Goal: Transaction & Acquisition: Purchase product/service

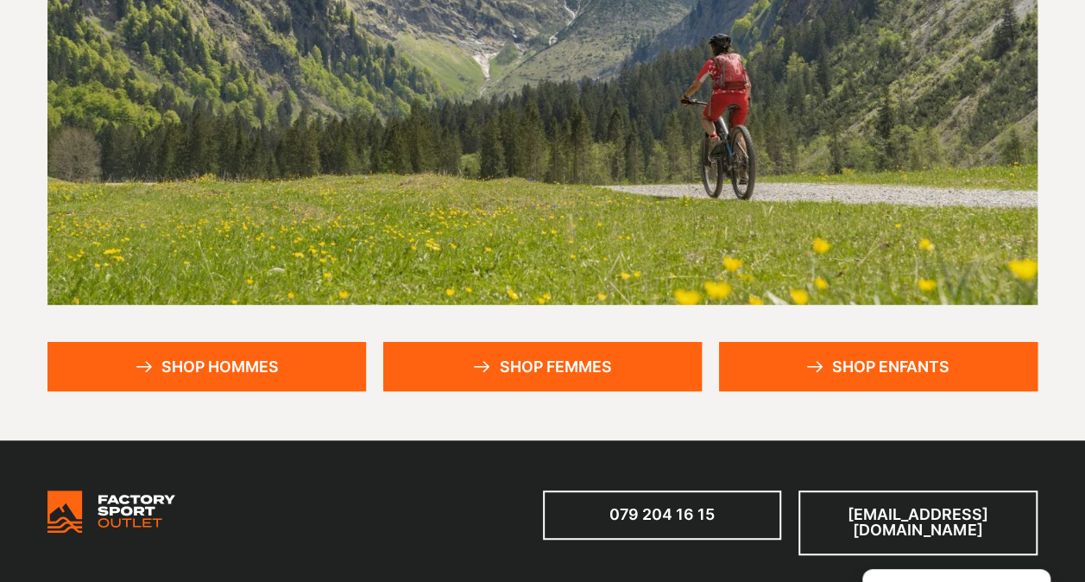
scroll to position [292, 0]
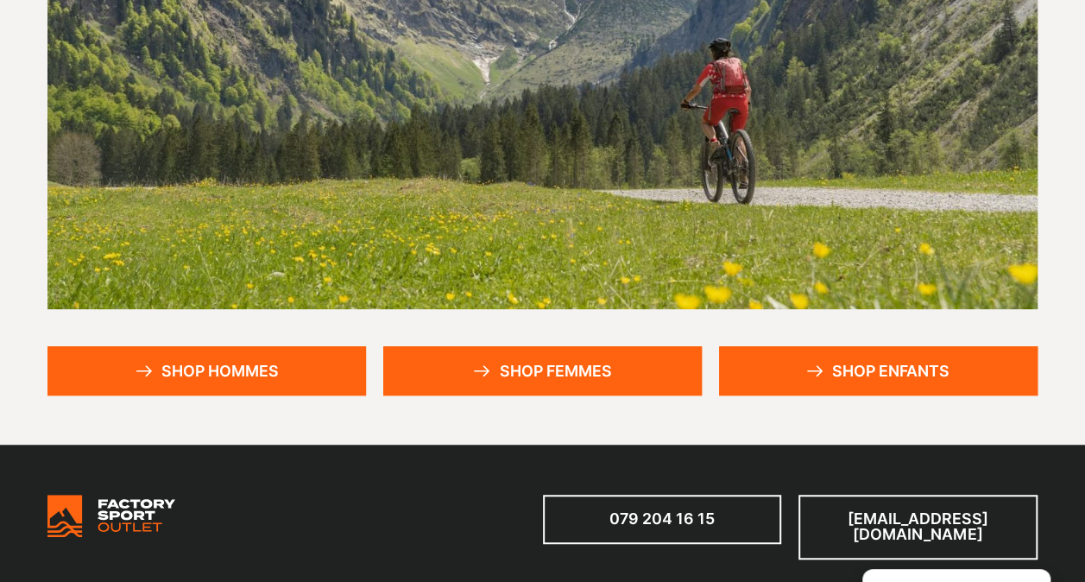
click at [288, 366] on link "Shop hommes" at bounding box center [206, 370] width 319 height 49
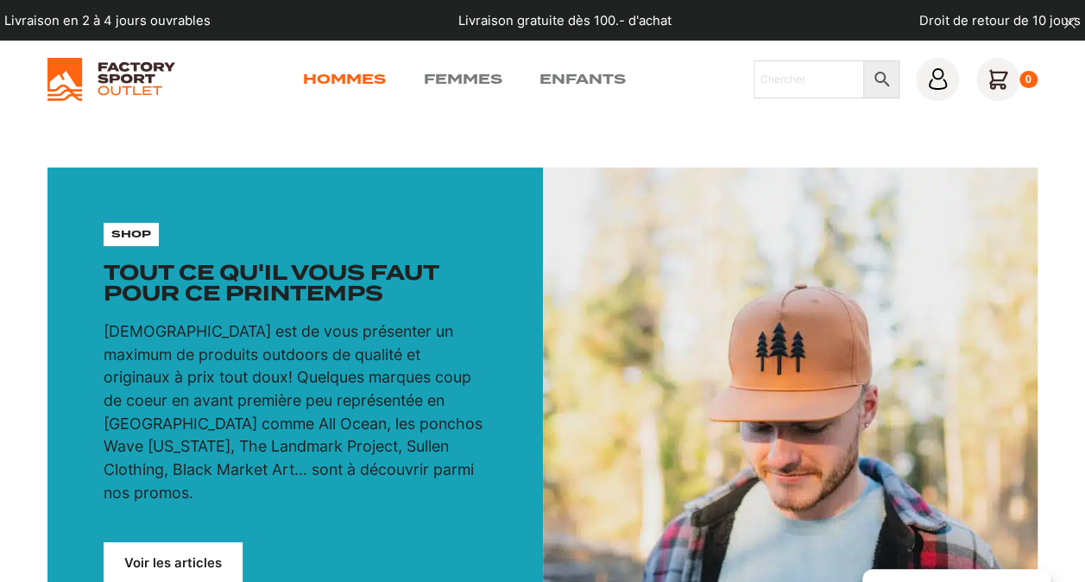
click at [332, 83] on link "Hommes" at bounding box center [344, 79] width 83 height 21
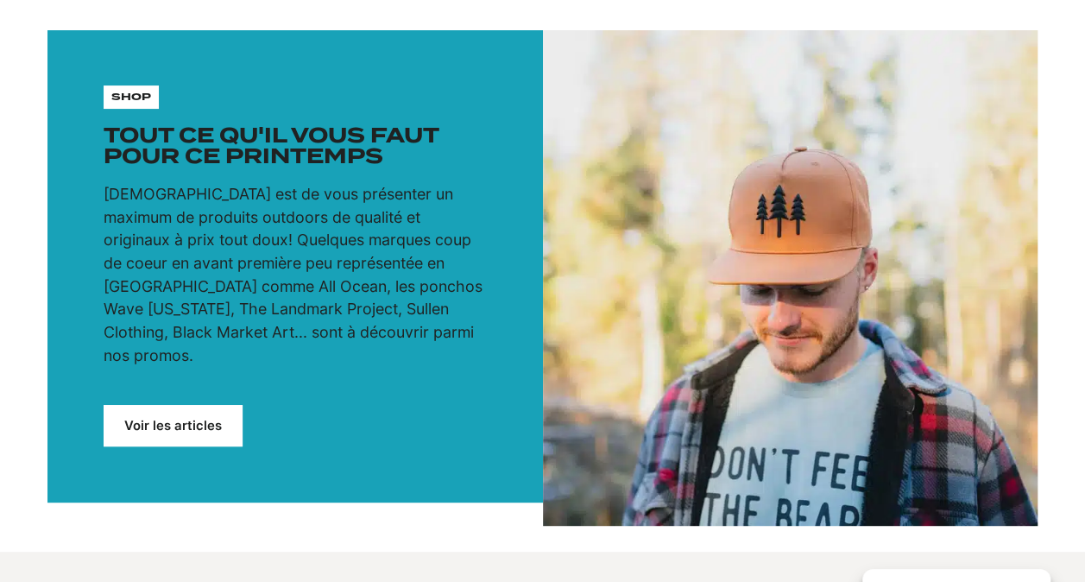
scroll to position [138, 0]
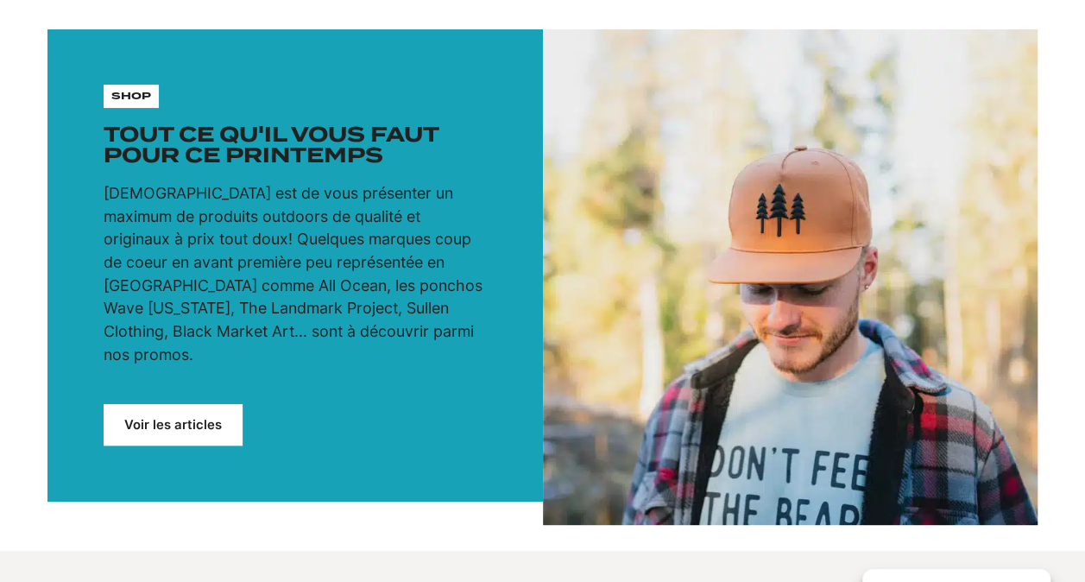
click at [225, 404] on link "Voir les articles" at bounding box center [174, 425] width 140 height 42
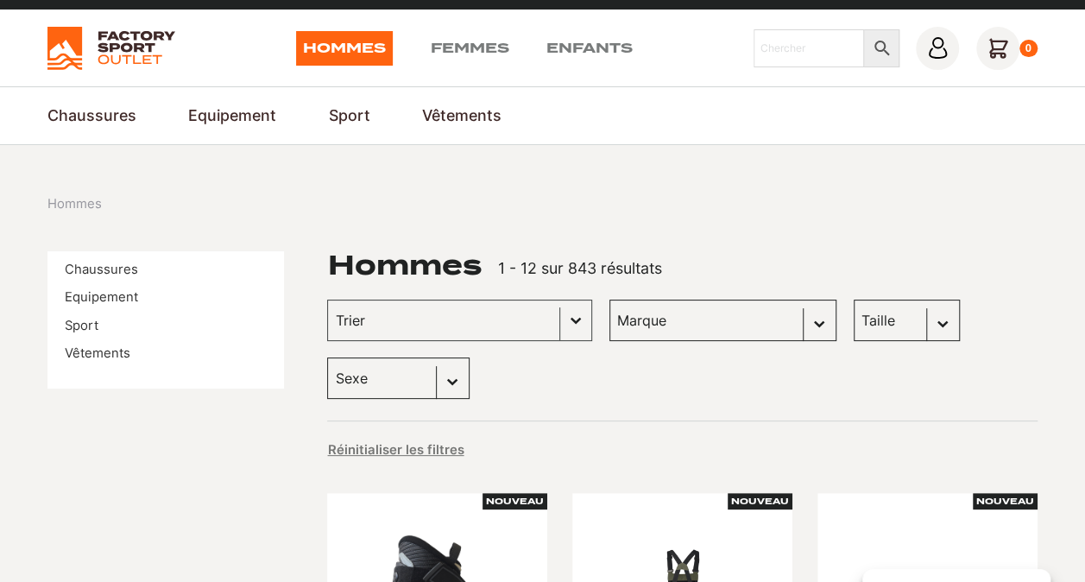
scroll to position [7, 0]
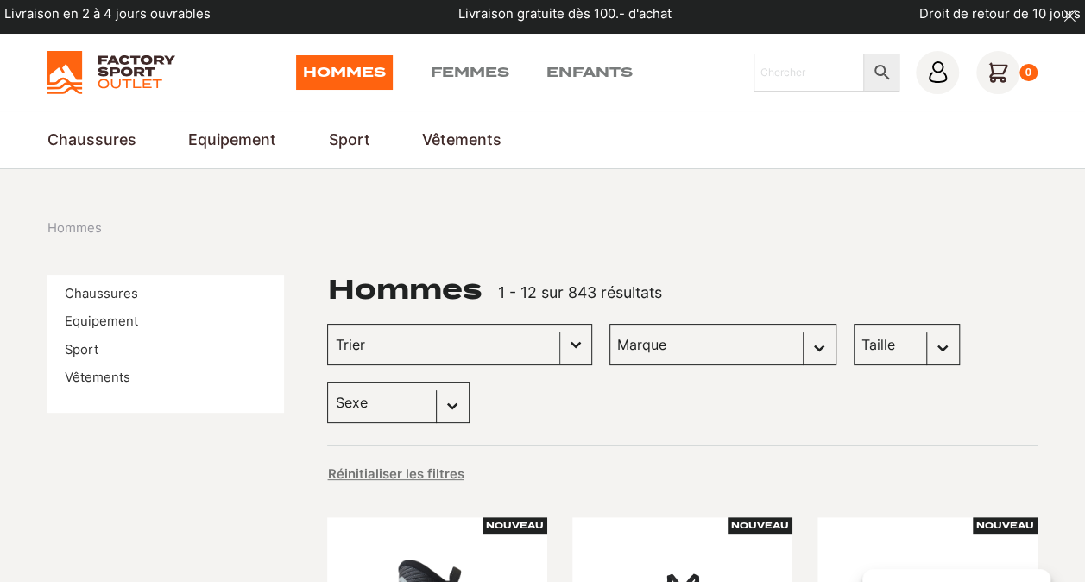
click at [560, 351] on button "Basculer la liste" at bounding box center [575, 345] width 31 height 40
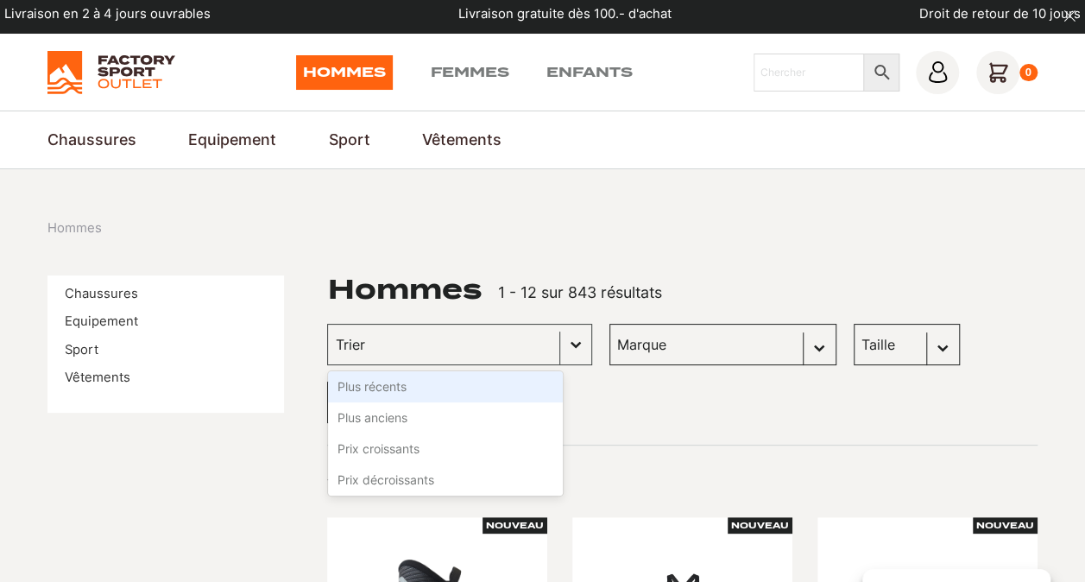
click at [471, 382] on li "Plus récents" at bounding box center [445, 386] width 235 height 31
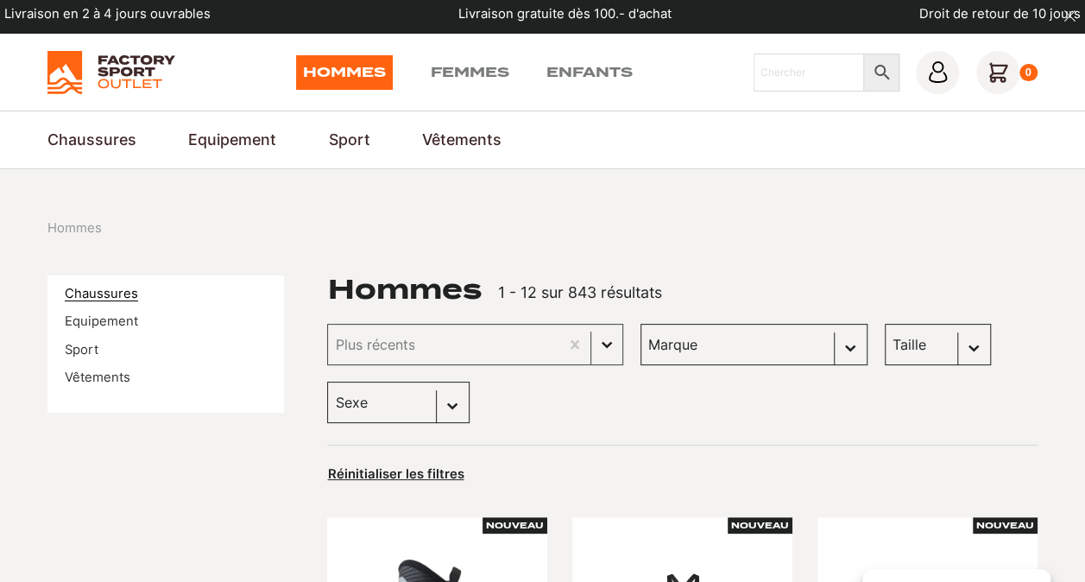
click at [115, 288] on link "Chaussures" at bounding box center [101, 294] width 73 height 16
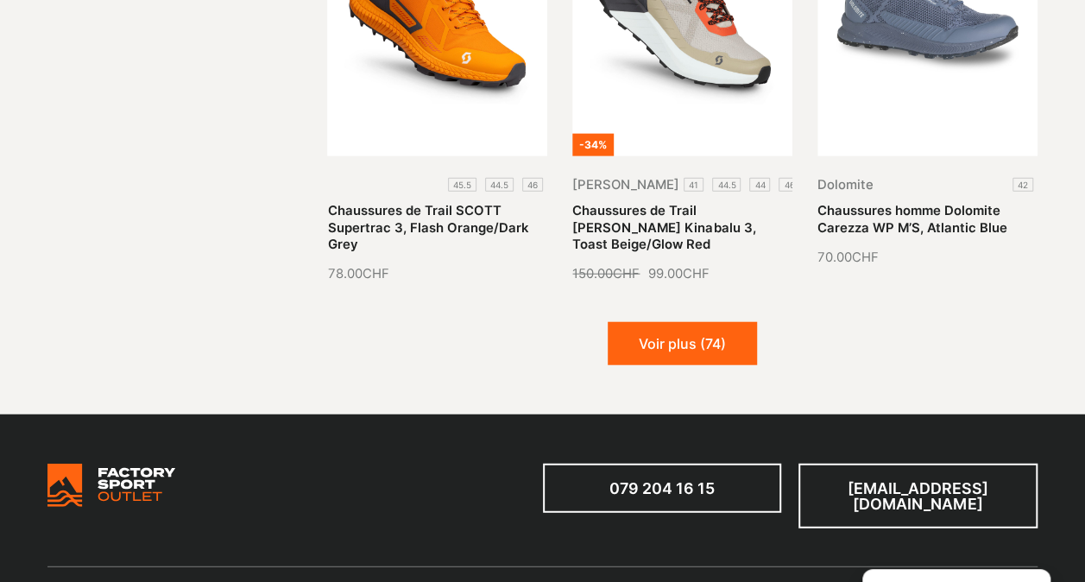
scroll to position [1988, 0]
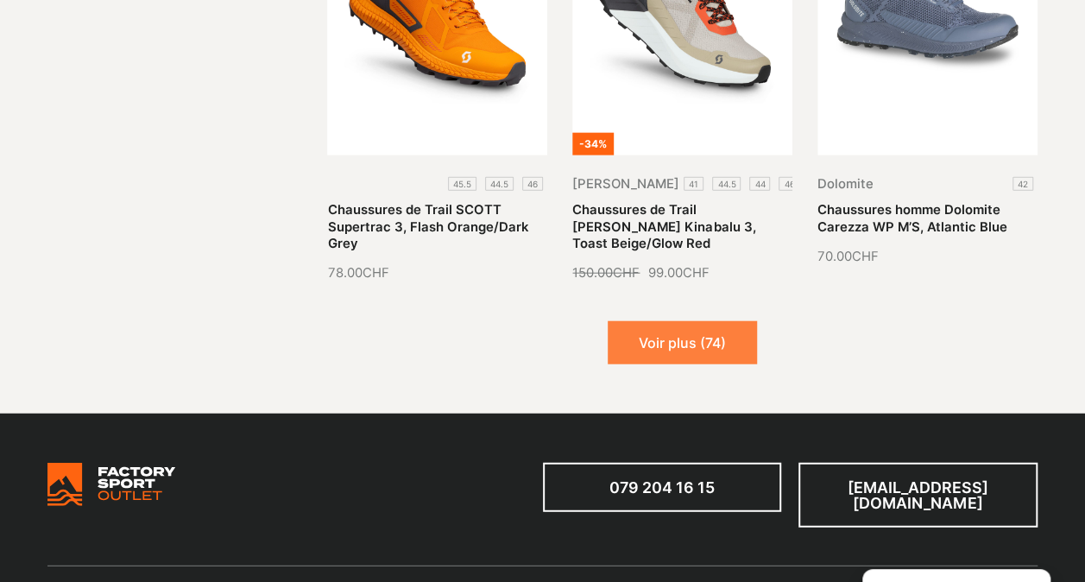
click at [668, 349] on button "Voir plus (74)" at bounding box center [682, 342] width 149 height 43
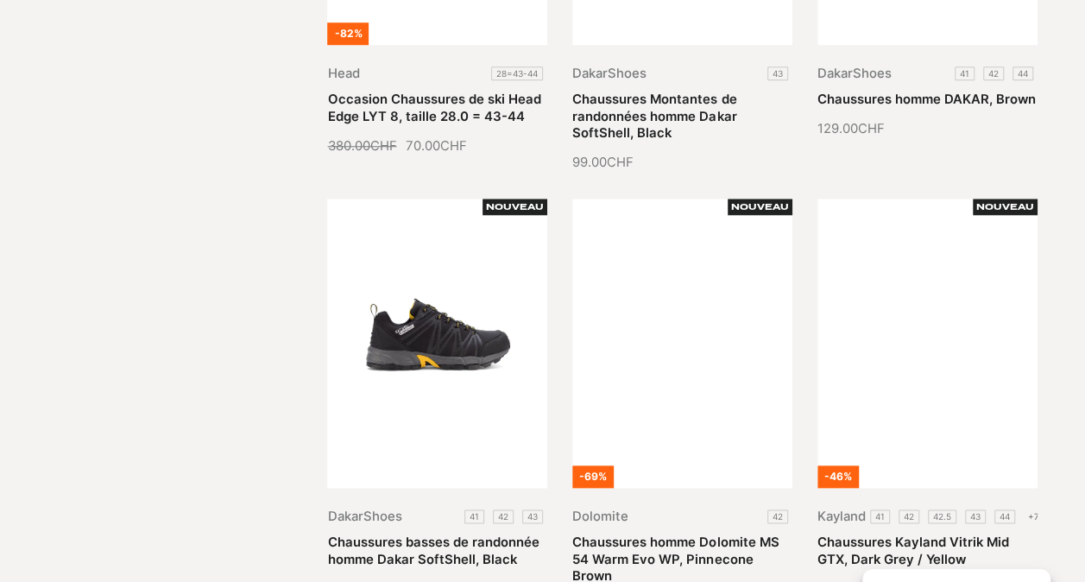
scroll to position [0, 0]
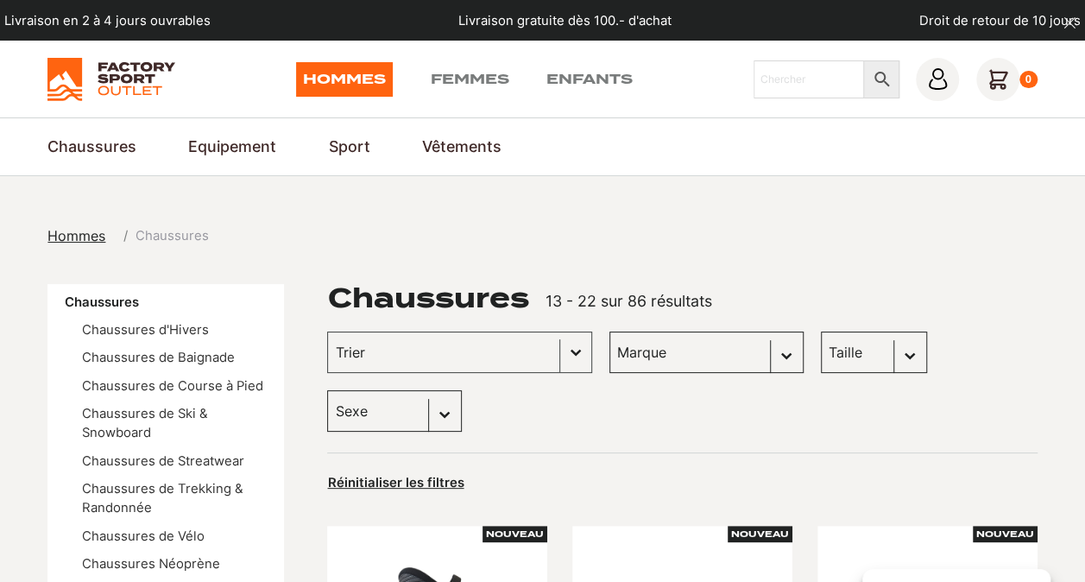
click at [737, 351] on select "Marque Scott (21) Vans (17) Dolomite (16) Kayland (7) Head (4) DakarShoes (3) G…" at bounding box center [707, 352] width 194 height 41
select select "scott"
click at [610, 332] on select "Marque Scott (21) Vans (17) Dolomite (16) Kayland (7) Head (4) DakarShoes (3) G…" at bounding box center [707, 352] width 194 height 41
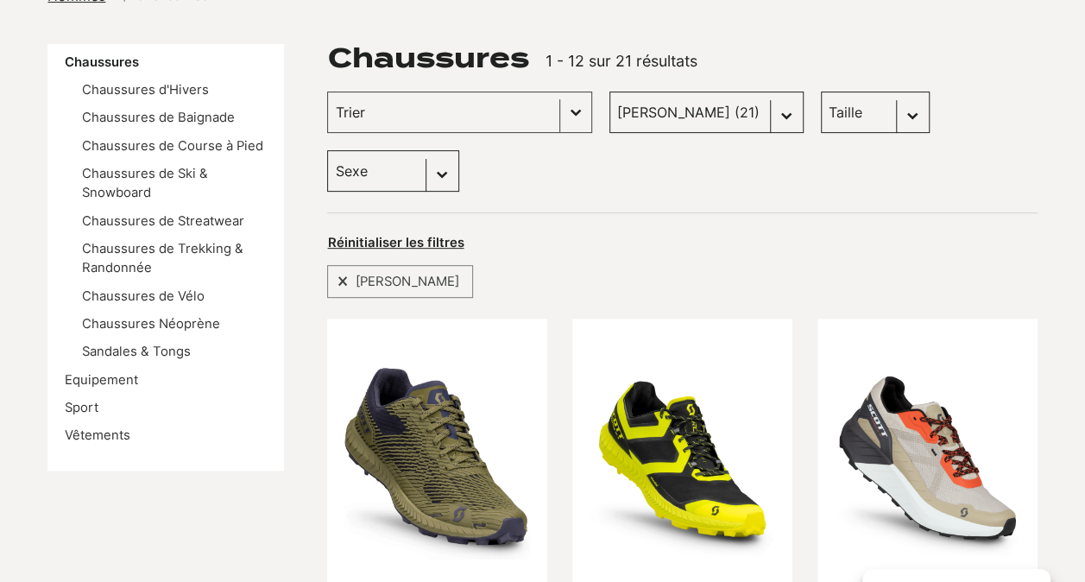
scroll to position [226, 0]
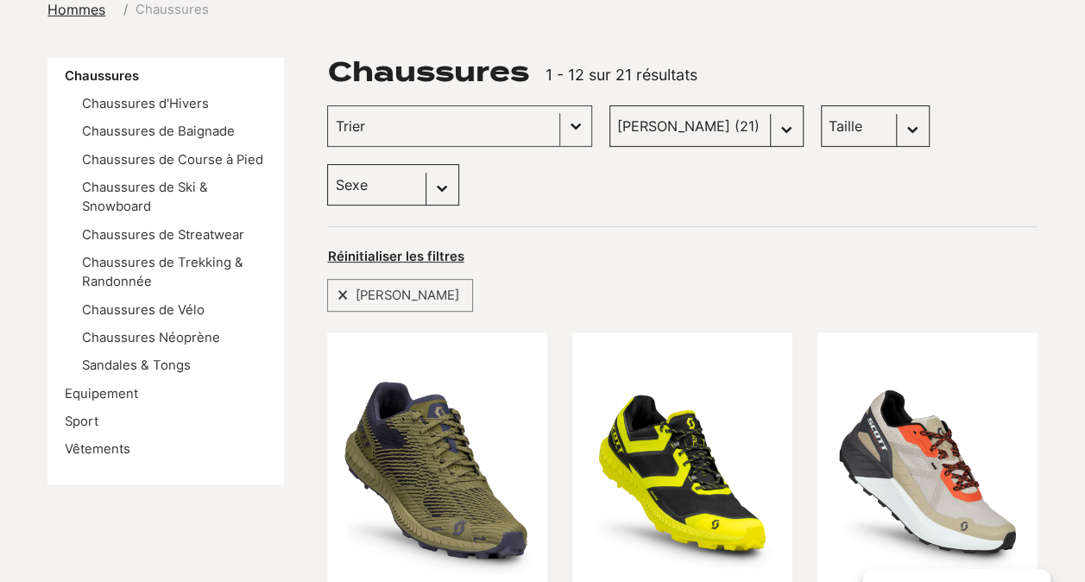
click at [886, 123] on select "Taille 45 (0) 40.5 (1) 42 (0) 43 (0) 41 (1) 42.5 (0) 43.5 (0) 44 (0) 45.5 (0) 4…" at bounding box center [875, 125] width 109 height 41
click at [1014, 117] on div "Trier Trier le contenu Trier Plus récents Plus anciens Prix croissants Prix déc…" at bounding box center [682, 155] width 710 height 100
click at [752, 136] on select "Marque Scott (21) Vans (17) Dolomite (16) Kayland (7) Head (4) DakarShoes (3) G…" at bounding box center [707, 125] width 194 height 41
select select
click at [610, 105] on select "Marque Scott (21) Vans (17) Dolomite (16) Kayland (7) Head (4) DakarShoes (3) G…" at bounding box center [707, 125] width 194 height 41
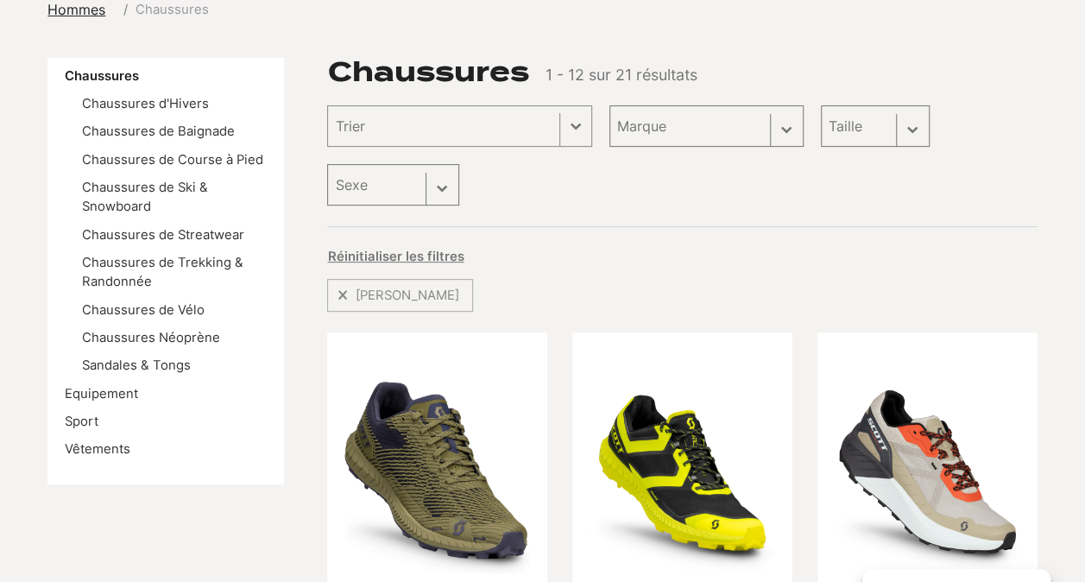
click at [871, 126] on div "Taille Sélectionnez le contenu Taille 45 (0) 40.5 (1) 42 (0) 43 (0) 41 (1) 42.5…" at bounding box center [875, 125] width 109 height 41
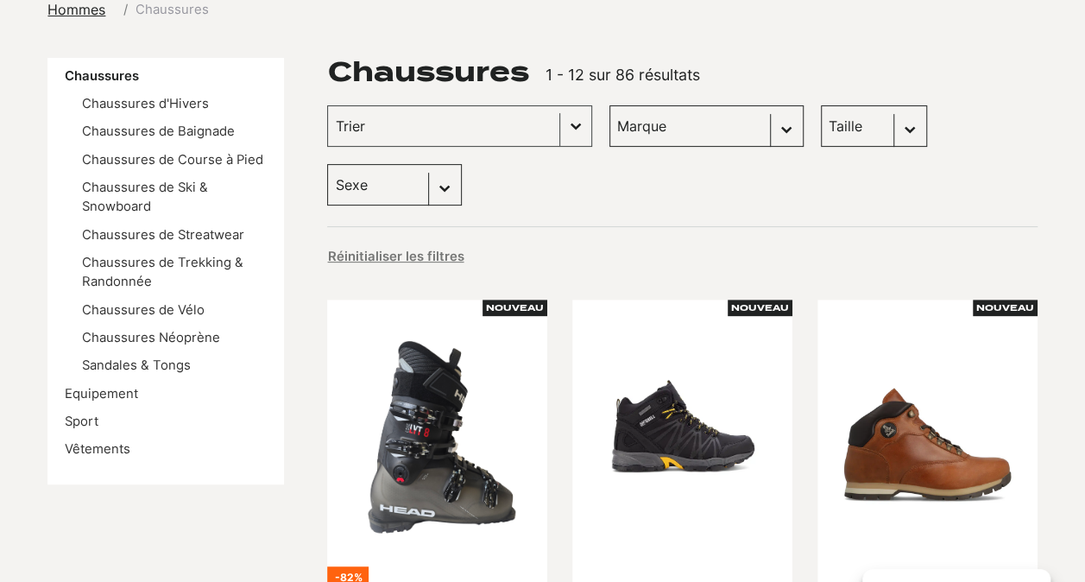
click at [871, 126] on div "Taille Sélectionnez le contenu Taille 45 (4) 40.5 (3) 42 (3) 43 (3) 41 (2) 42.5…" at bounding box center [874, 125] width 106 height 41
click at [871, 126] on select "Taille 45 (4) 40.5 (3) 42 (3) 43 (3) 41 (2) 42.5 (2) 43.5 (2) 44 (2) 45.5 (2) 4…" at bounding box center [874, 125] width 106 height 41
select select "43"
click at [821, 105] on select "Taille 45 (4) 40.5 (3) 42 (3) 43 (3) 41 (2) 42.5 (2) 43.5 (2) 44 (2) 45.5 (2) 4…" at bounding box center [874, 125] width 106 height 41
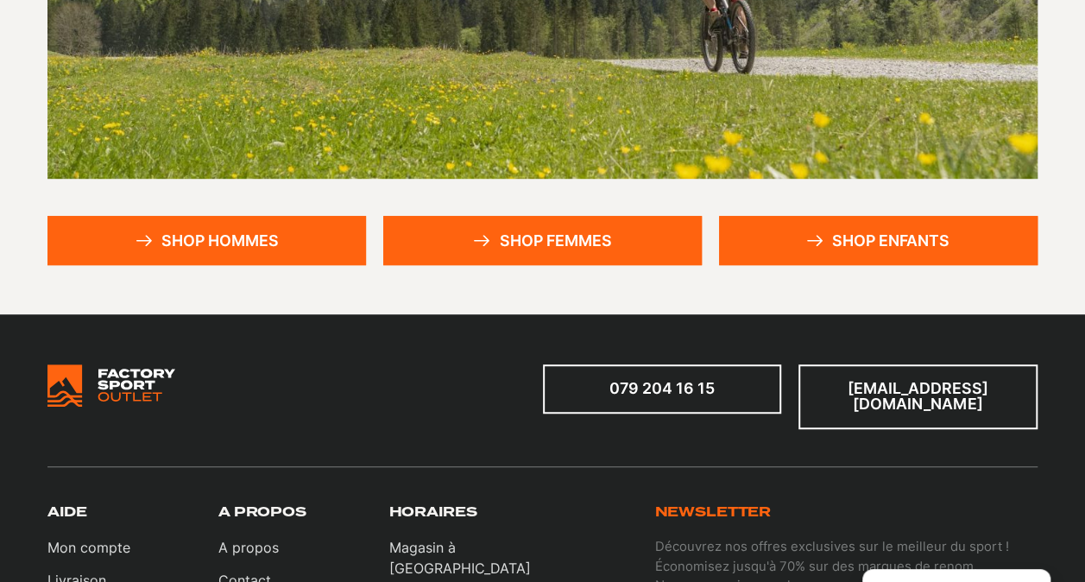
scroll to position [396, 0]
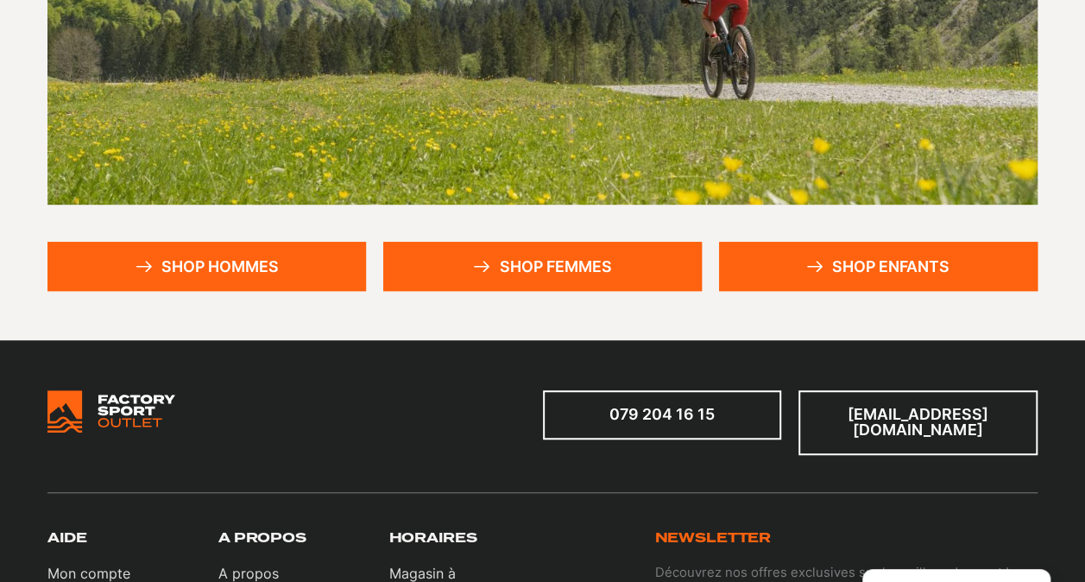
click at [242, 271] on link "Shop hommes" at bounding box center [206, 266] width 319 height 49
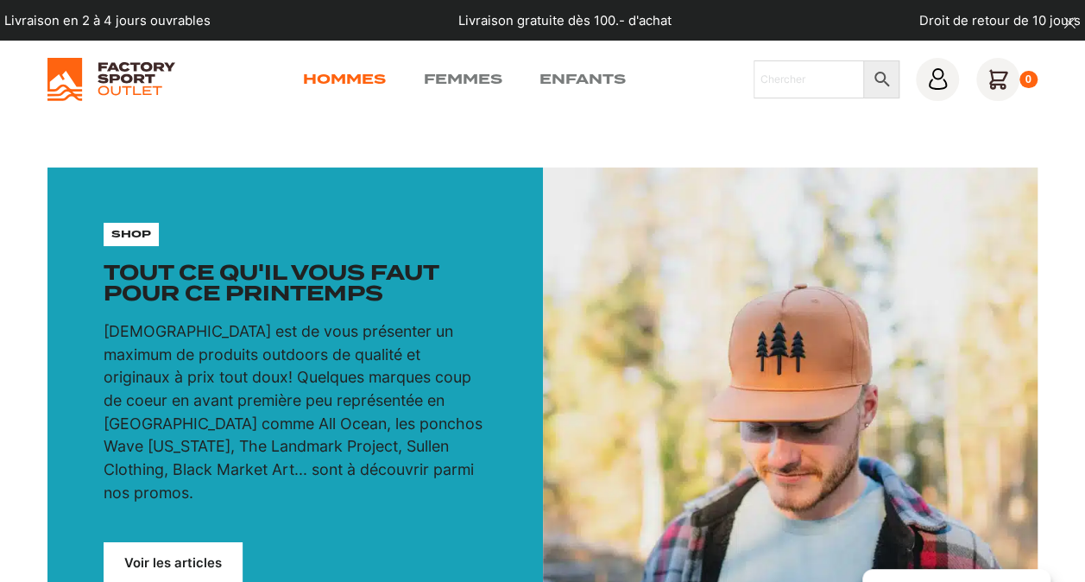
click at [345, 81] on link "Hommes" at bounding box center [344, 79] width 83 height 21
click at [365, 79] on link "Hommes" at bounding box center [344, 79] width 83 height 21
click at [466, 79] on link "Femmes" at bounding box center [463, 79] width 79 height 21
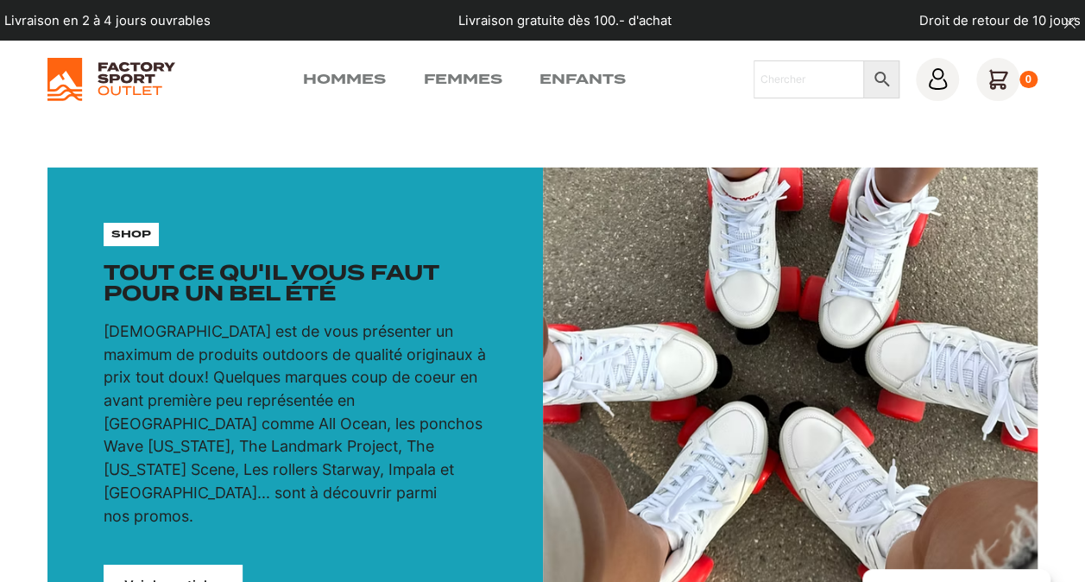
click at [199, 565] on link "Voir les articles" at bounding box center [174, 586] width 140 height 42
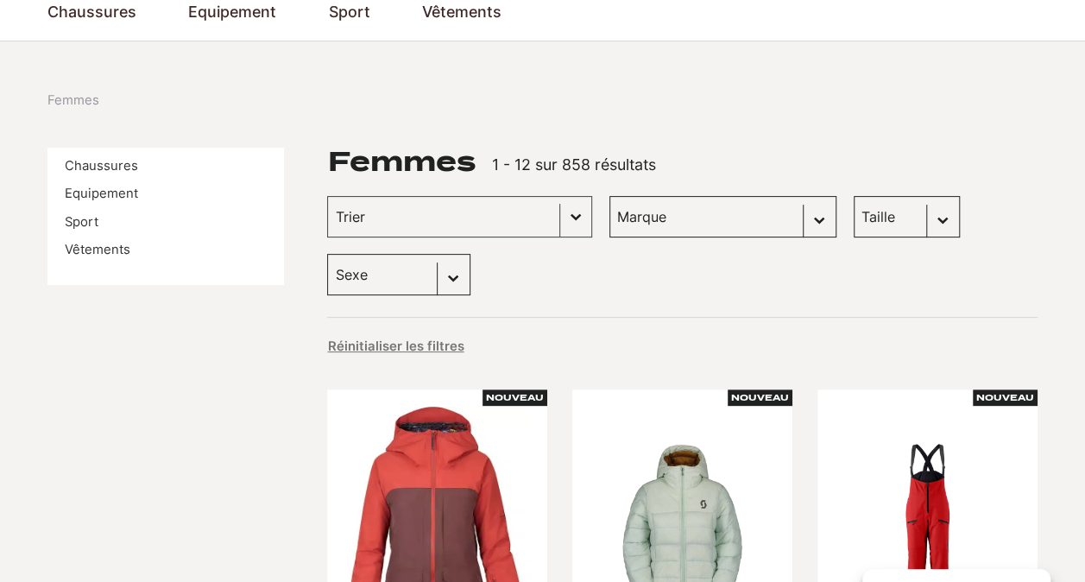
scroll to position [137, 0]
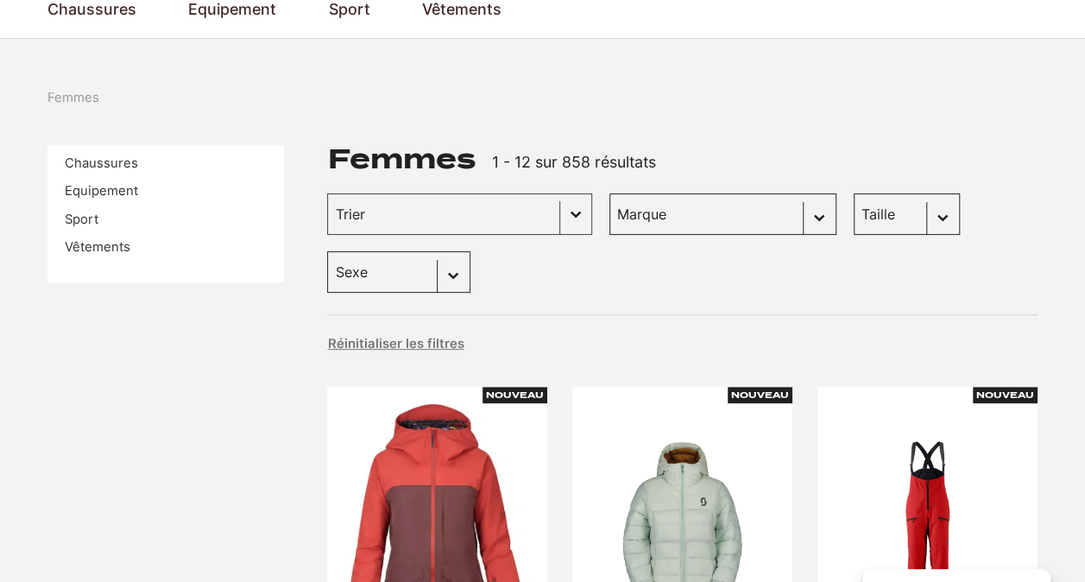
click at [894, 213] on select "Taille M (61) S (17) 38 (13) L (12) 36 (11) 37 (11) 39 (11) 40 (10) 42 (10) L/X…" at bounding box center [907, 213] width 106 height 41
click at [121, 161] on link "Chaussures" at bounding box center [101, 163] width 73 height 16
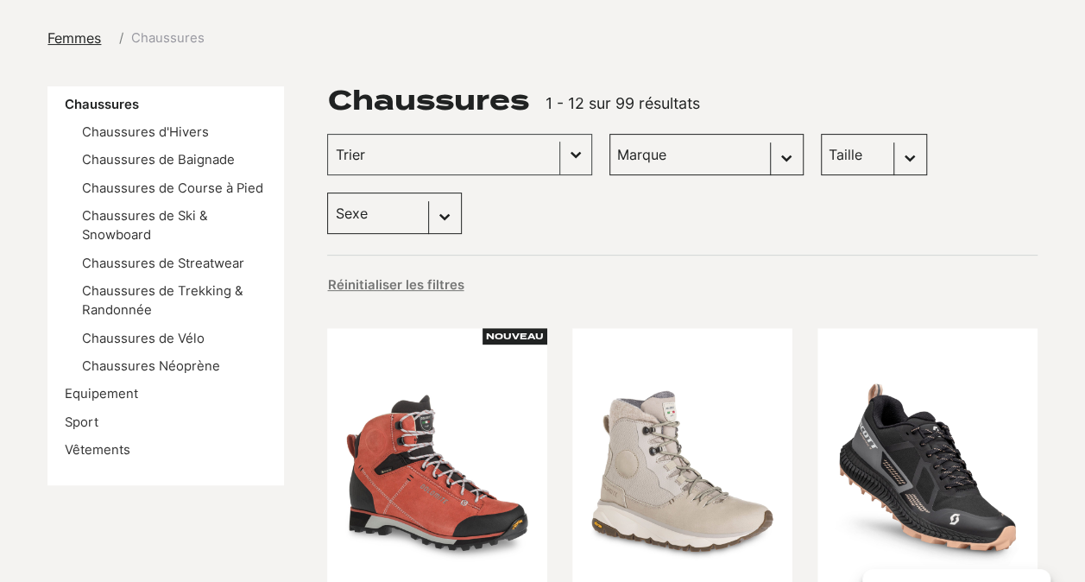
scroll to position [199, 0]
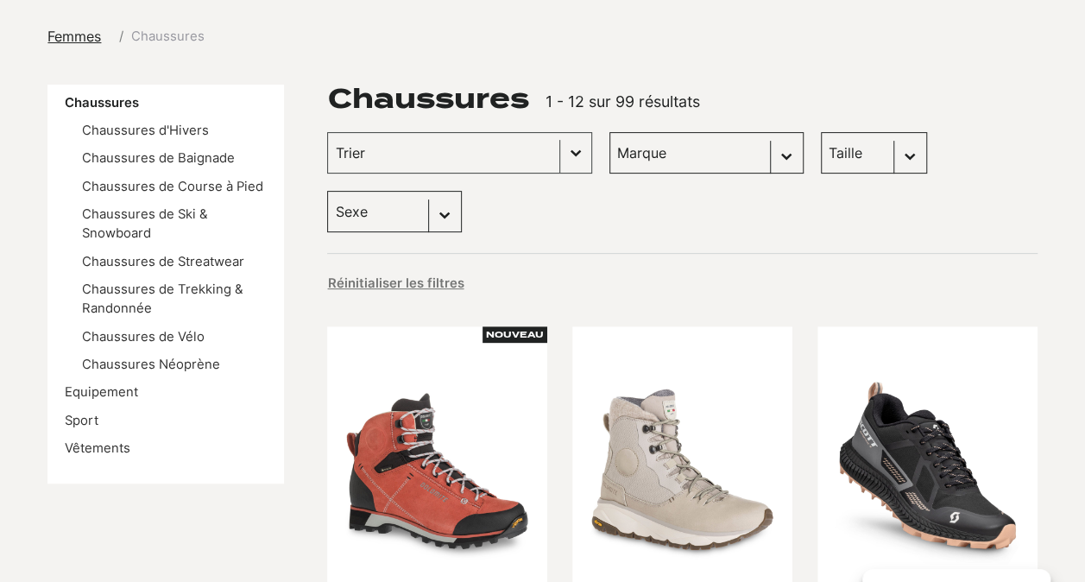
click at [878, 160] on select "Taille 36 (4) 43 (4) 37 (3) 37.5 (3) 38 (3) 40.5 (3) 42 (3) 45.5 (3) 38.5 (2) 3…" at bounding box center [874, 152] width 106 height 41
click at [821, 132] on select "Taille 36 (4) 43 (4) 37 (3) 37.5 (3) 38 (3) 40.5 (3) 42 (3) 45.5 (3) 38.5 (2) 3…" at bounding box center [874, 152] width 106 height 41
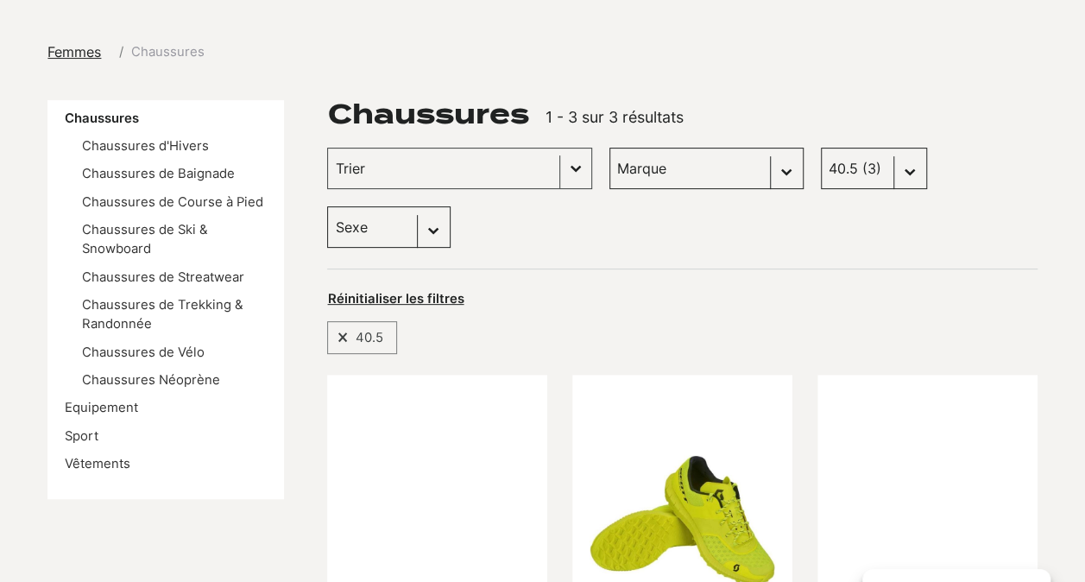
scroll to position [183, 0]
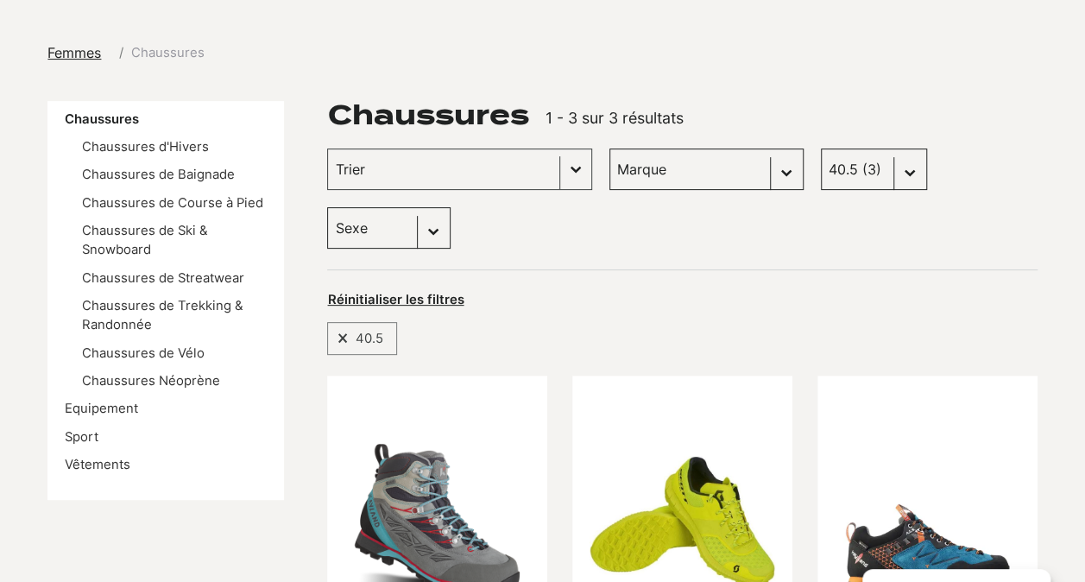
click at [889, 166] on select "Taille 36 (4) 43 (4) 37 (3) 37.5 (3) 38 (3) 40.5 (3) 42 (3) 45.5 (3) 38.5 (2) 3…" at bounding box center [874, 169] width 106 height 41
click at [821, 149] on select "Taille 36 (4) 43 (4) 37 (3) 37.5 (3) 38 (3) 40.5 (3) 42 (3) 45.5 (3) 38.5 (2) 3…" at bounding box center [874, 169] width 106 height 41
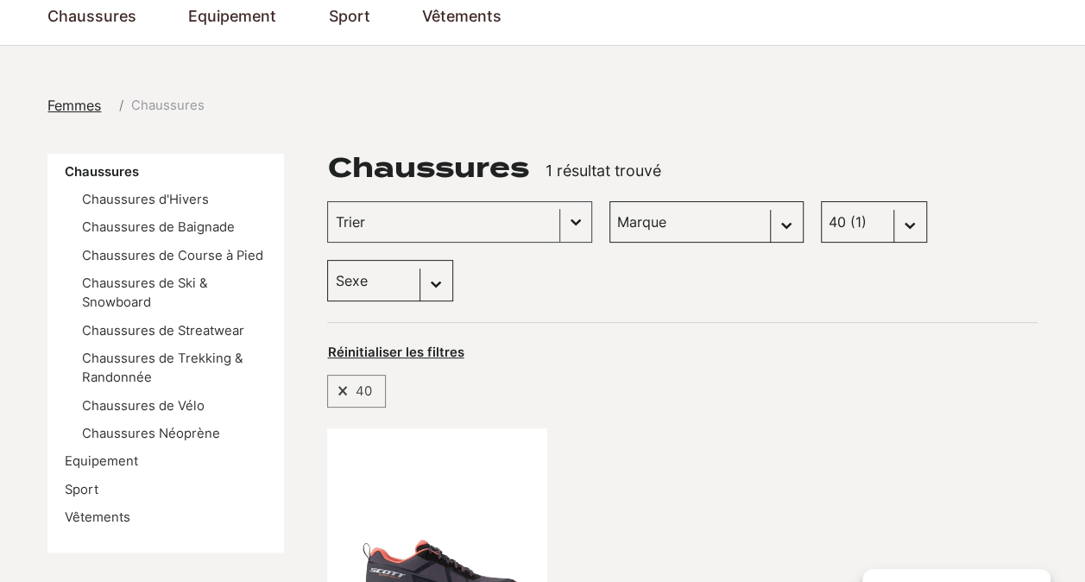
scroll to position [130, 0]
click at [877, 228] on select "Taille 36 (4) 43 (4) 37 (3) 37.5 (3) 38 (3) 40.5 (3) 42 (3) 45.5 (3) 38.5 (2) 3…" at bounding box center [874, 222] width 106 height 41
click at [821, 202] on select "Taille 36 (4) 43 (4) 37 (3) 37.5 (3) 38 (3) 40.5 (3) 42 (3) 45.5 (3) 38.5 (2) 3…" at bounding box center [874, 222] width 106 height 41
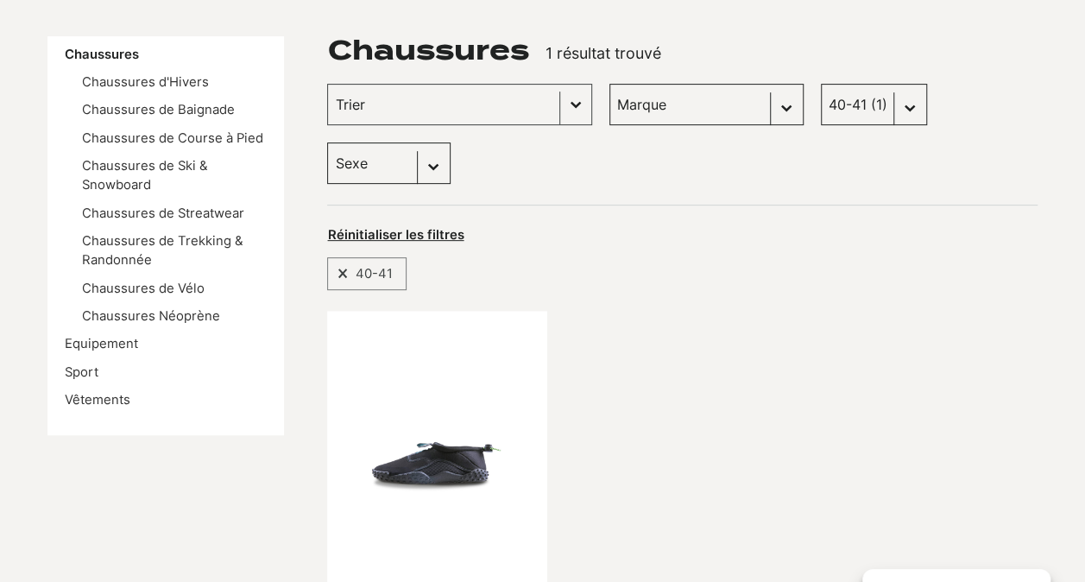
scroll to position [227, 0]
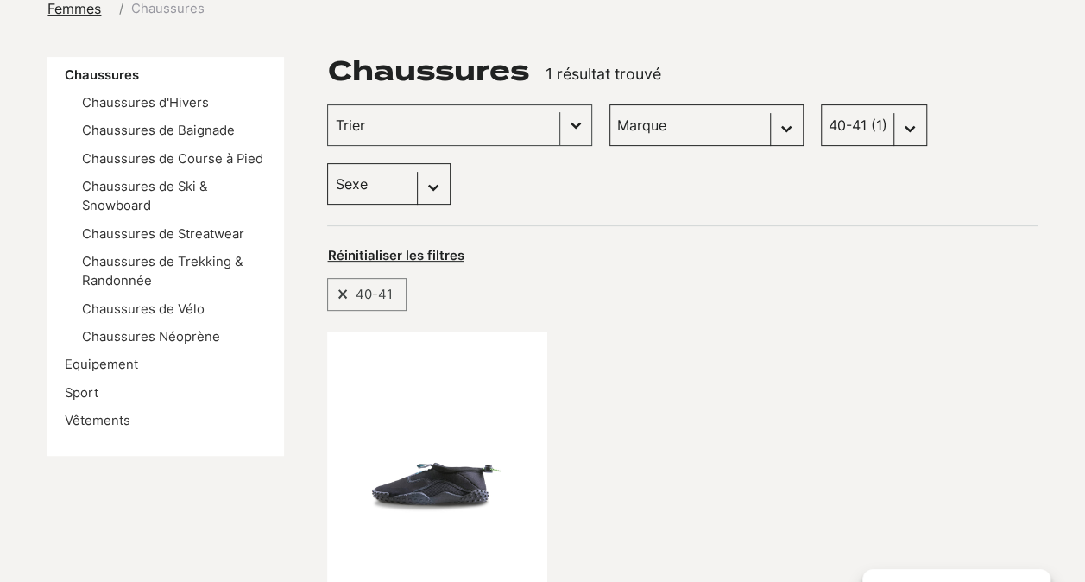
click at [877, 138] on select "Taille 36 (4) 43 (4) 37 (3) 37.5 (3) 38 (3) 40.5 (3) 42 (3) 45.5 (3) 38.5 (2) 3…" at bounding box center [874, 124] width 106 height 41
select select "41"
click at [821, 104] on select "Taille 36 (4) 43 (4) 37 (3) 37.5 (3) 38 (3) 40.5 (3) 42 (3) 45.5 (3) 38.5 (2) 3…" at bounding box center [874, 124] width 106 height 41
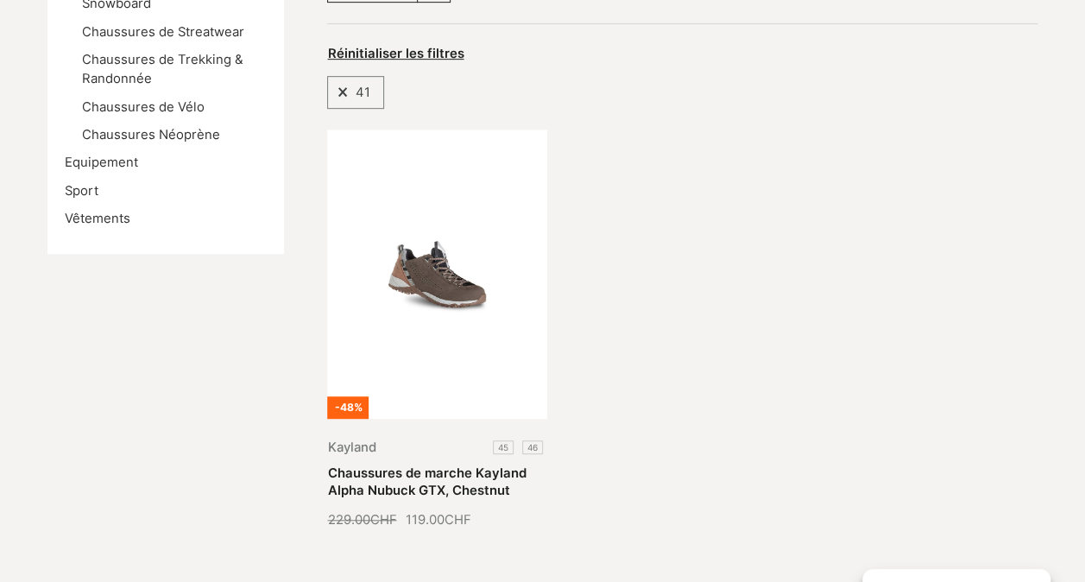
scroll to position [308, 0]
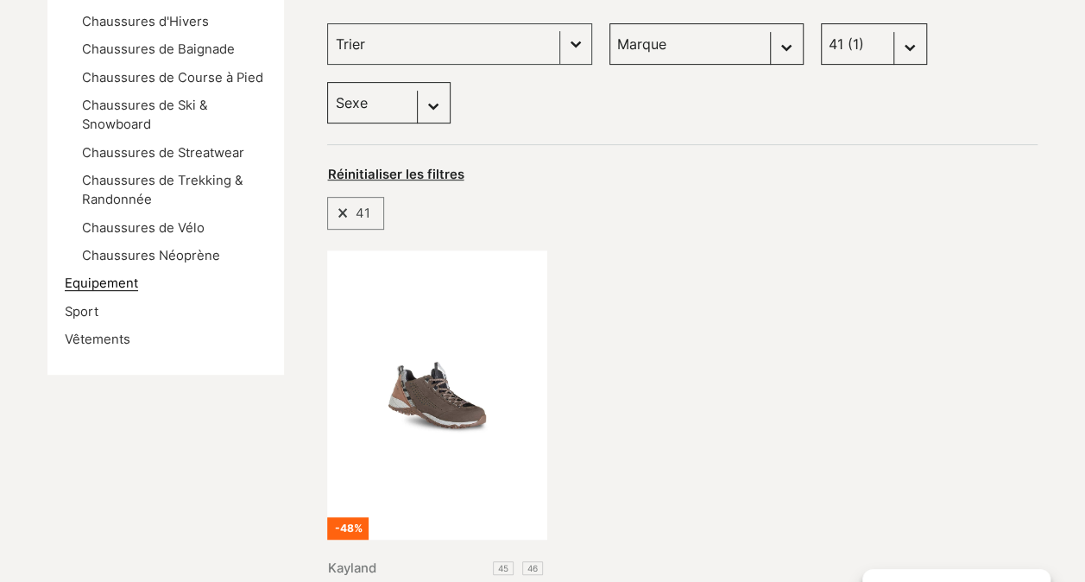
click at [107, 280] on link "Equipement" at bounding box center [101, 283] width 73 height 16
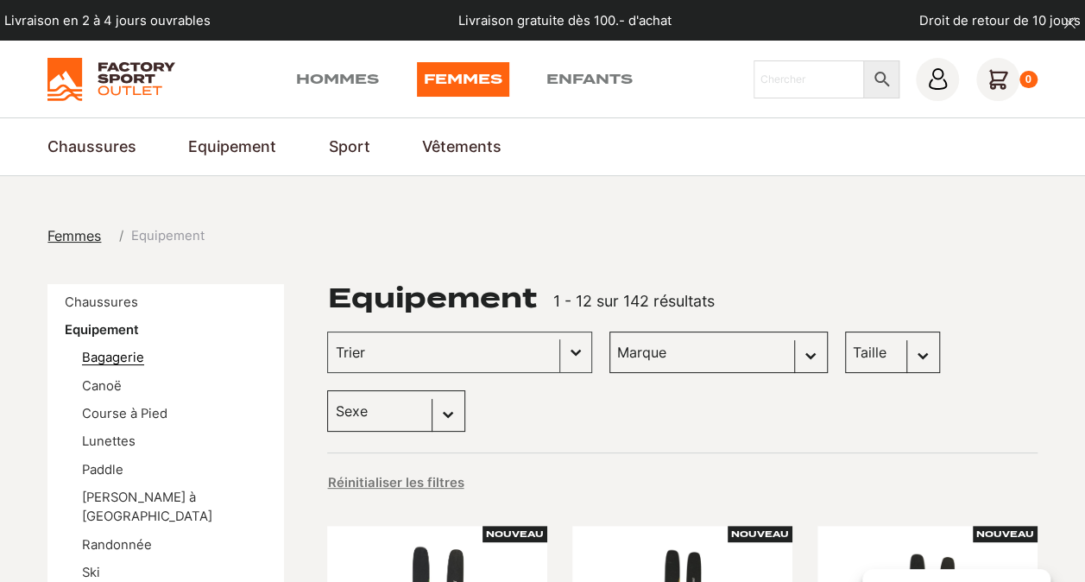
click at [129, 361] on link "Bagagerie" at bounding box center [113, 358] width 62 height 16
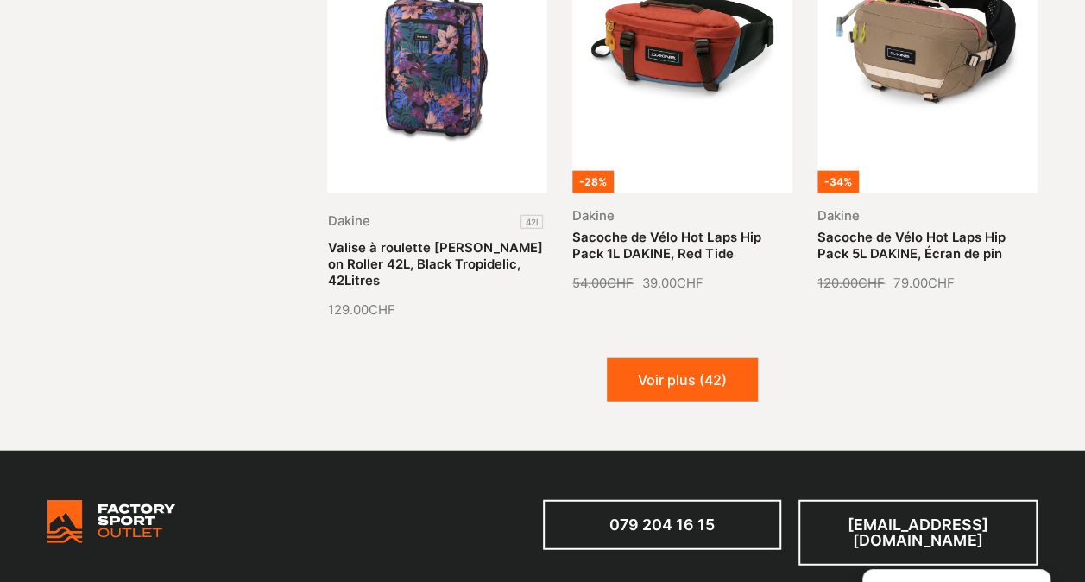
scroll to position [1889, 0]
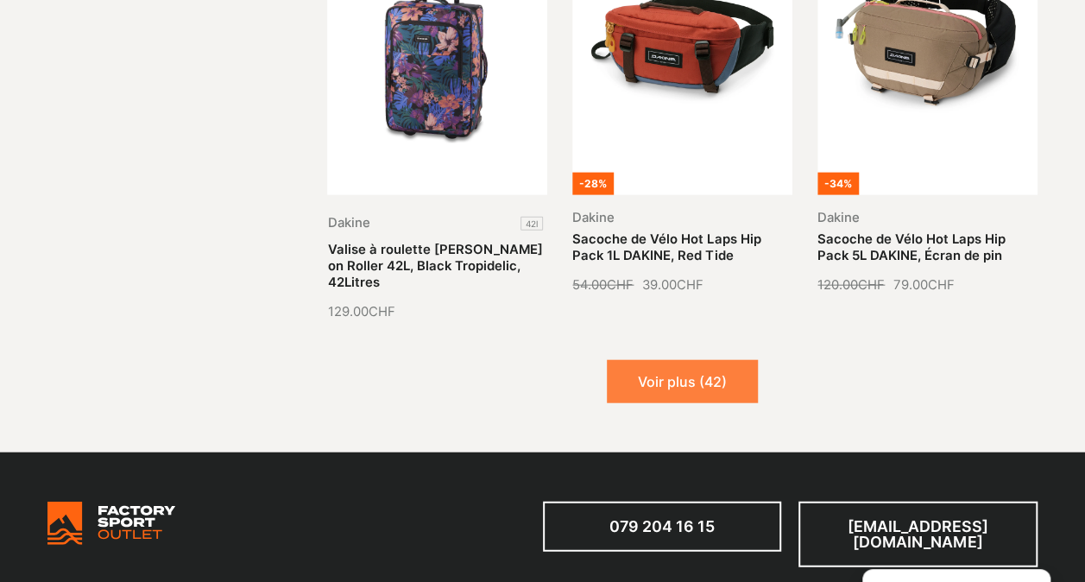
click at [698, 360] on button "Voir plus (42)" at bounding box center [682, 381] width 151 height 43
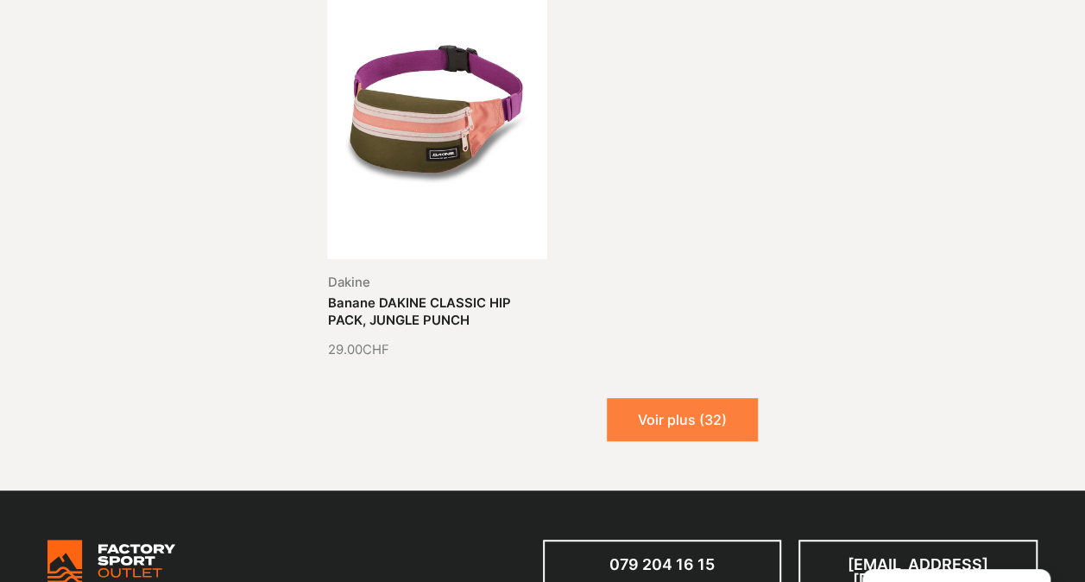
scroll to position [3534, 0]
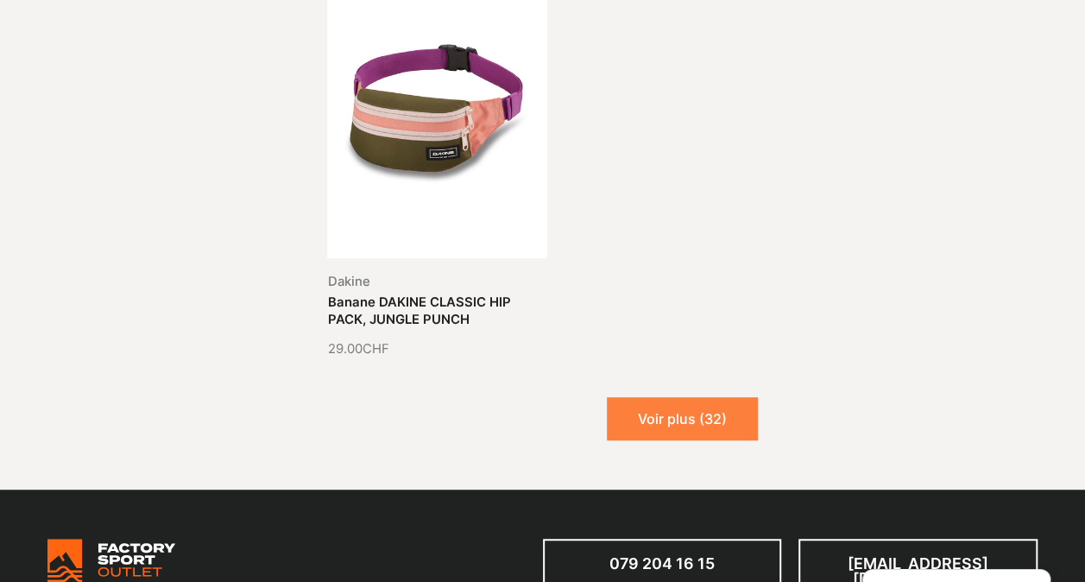
click at [692, 397] on button "Voir plus (32)" at bounding box center [682, 418] width 151 height 43
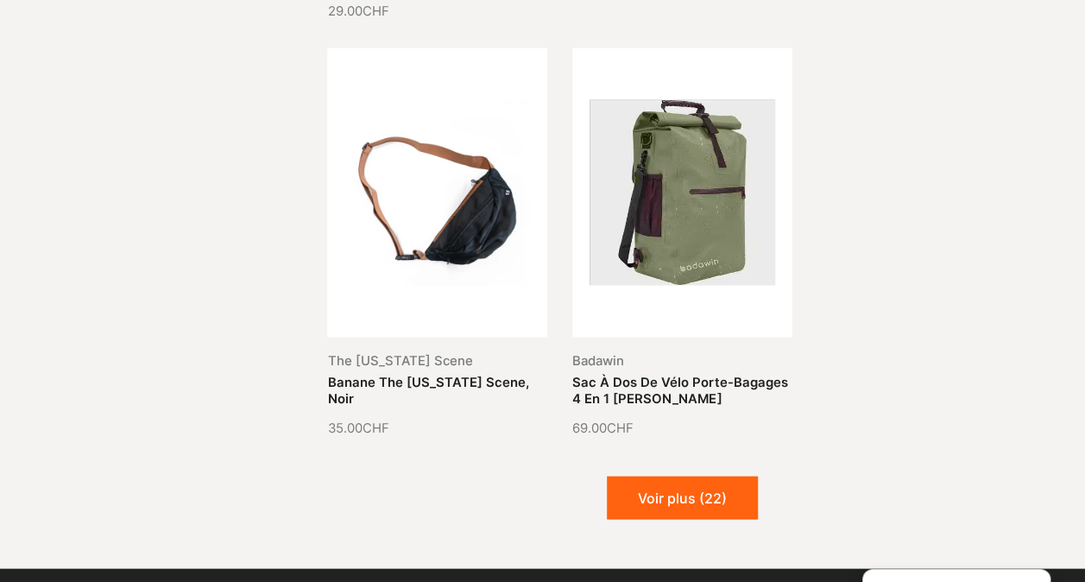
scroll to position [4721, 0]
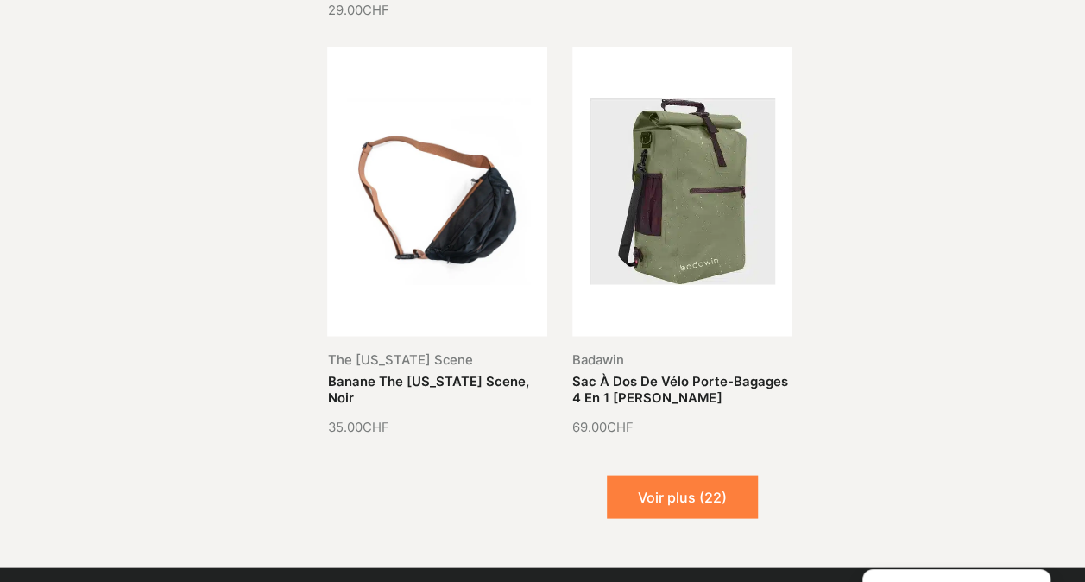
click at [684, 475] on button "Voir plus (22)" at bounding box center [682, 496] width 151 height 43
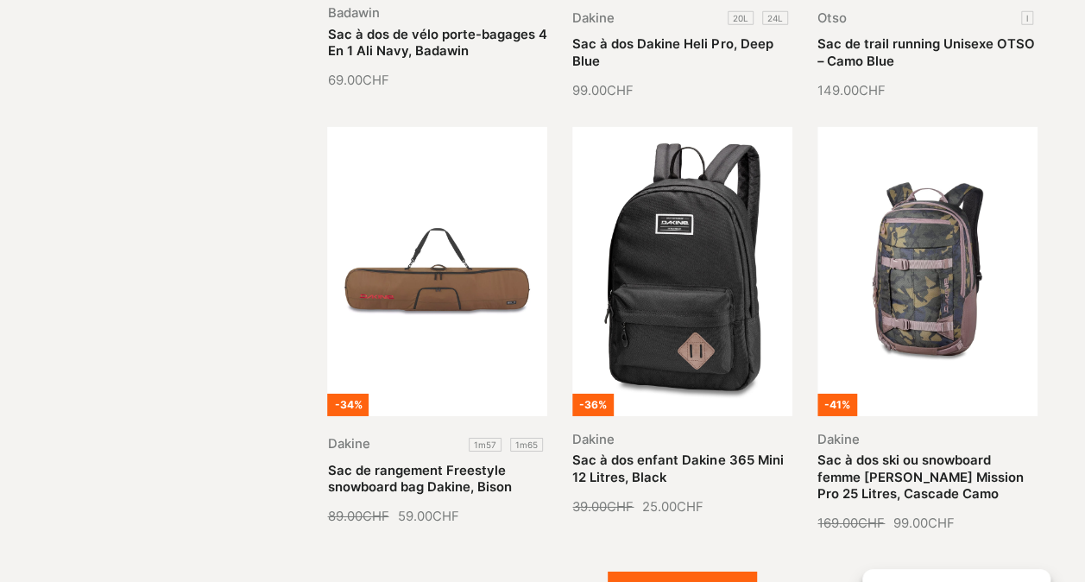
scroll to position [5901, 0]
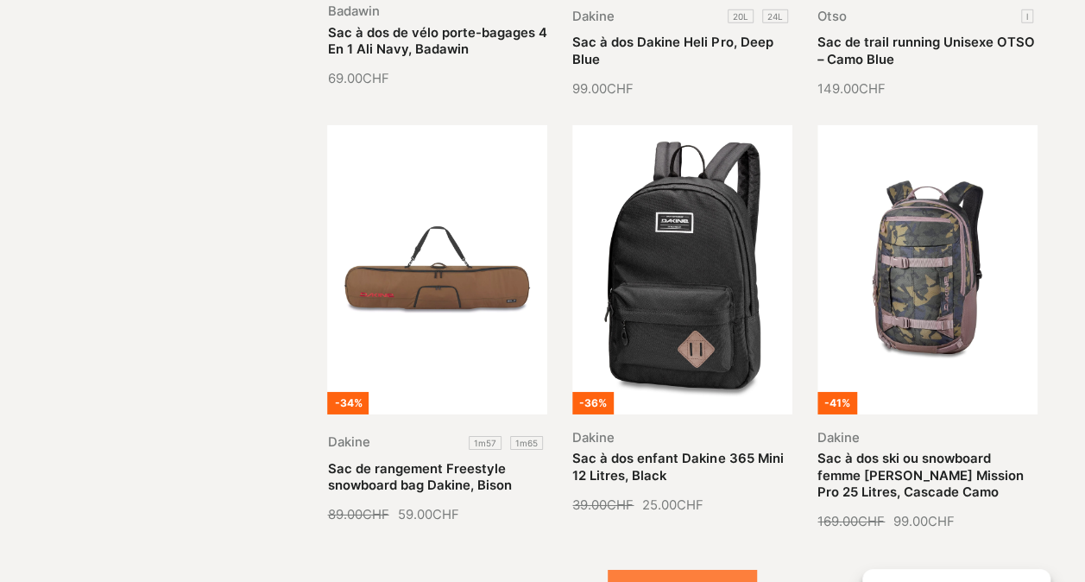
click at [705, 570] on button "Voir plus (12)" at bounding box center [682, 591] width 149 height 43
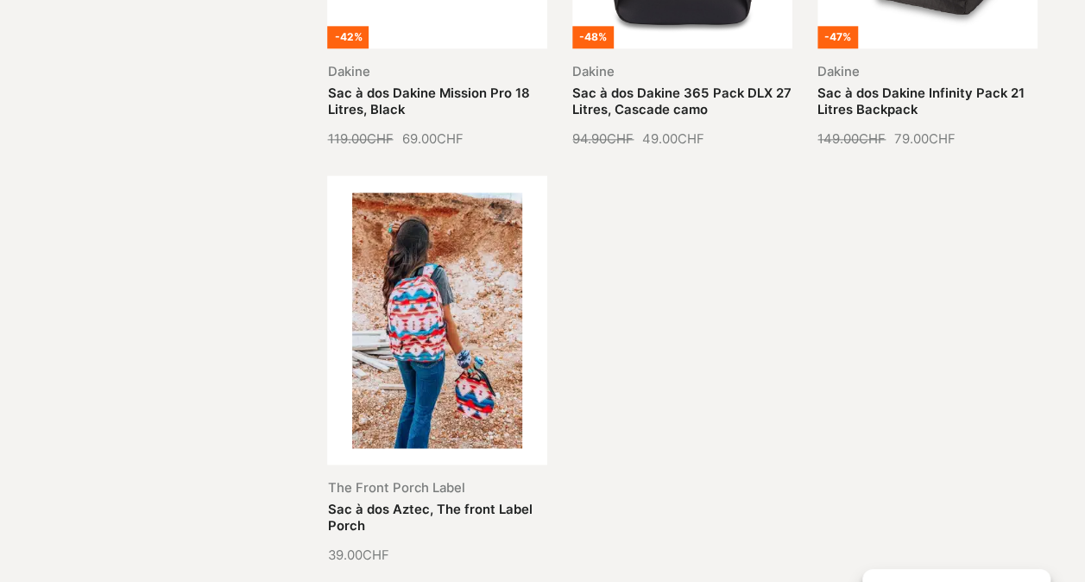
scroll to position [7560, 0]
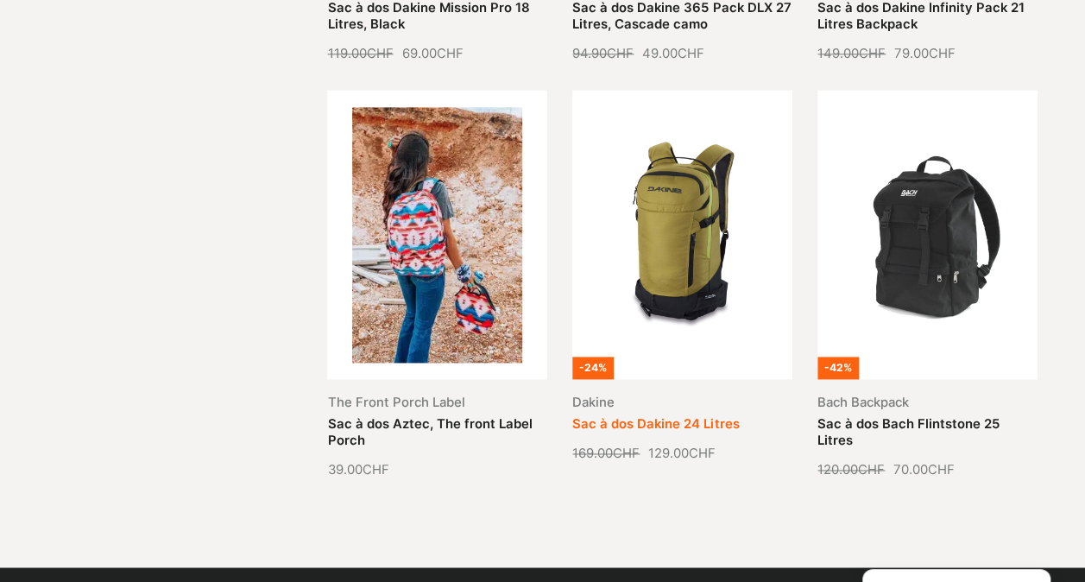
scroll to position [7649, 0]
